Goal: Transaction & Acquisition: Purchase product/service

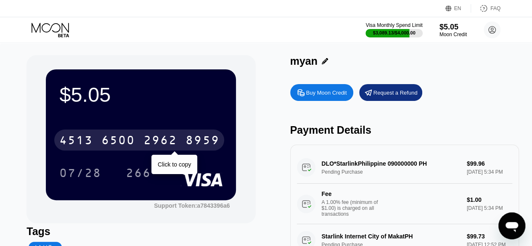
click at [210, 146] on div "8959" at bounding box center [202, 141] width 34 height 13
click at [318, 98] on div "Buy Moon Credit" at bounding box center [321, 92] width 63 height 17
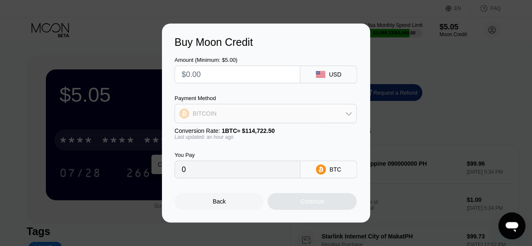
click at [240, 114] on div "BITCOIN" at bounding box center [265, 113] width 181 height 17
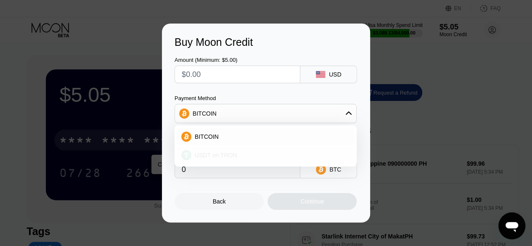
click at [233, 153] on span "USDT on TRON" at bounding box center [216, 155] width 42 height 7
type input "0.00"
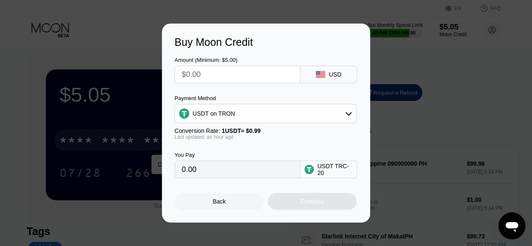
click at [219, 69] on input "text" at bounding box center [237, 74] width 111 height 17
type input "$300"
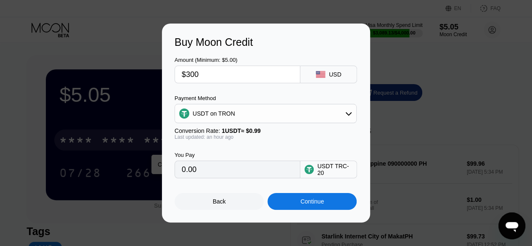
type input "303.03"
type input "$3000"
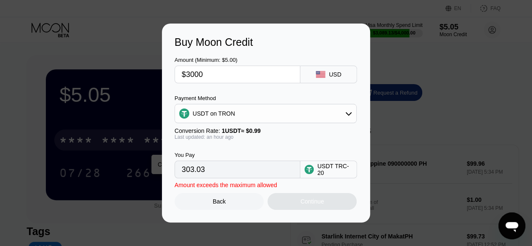
type input "3030.30"
type input "$300"
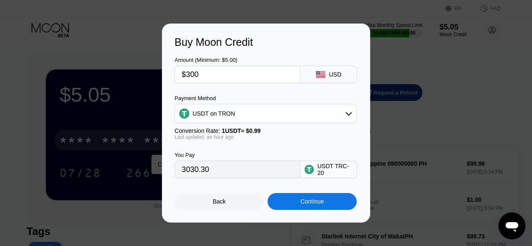
type input "303.03"
type input "$300"
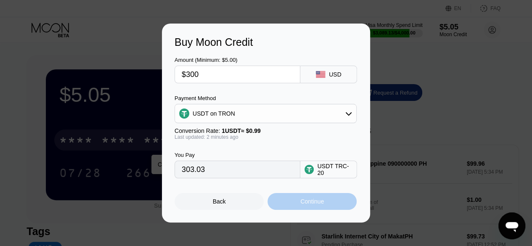
click at [287, 210] on div "Continue" at bounding box center [311, 201] width 89 height 17
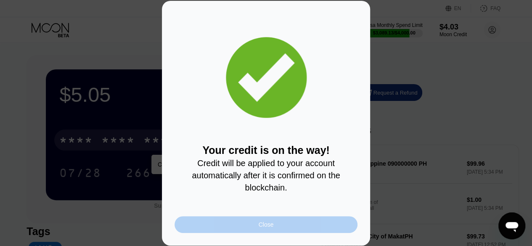
click at [343, 224] on div "Close" at bounding box center [265, 224] width 183 height 17
